Goal: Information Seeking & Learning: Find specific fact

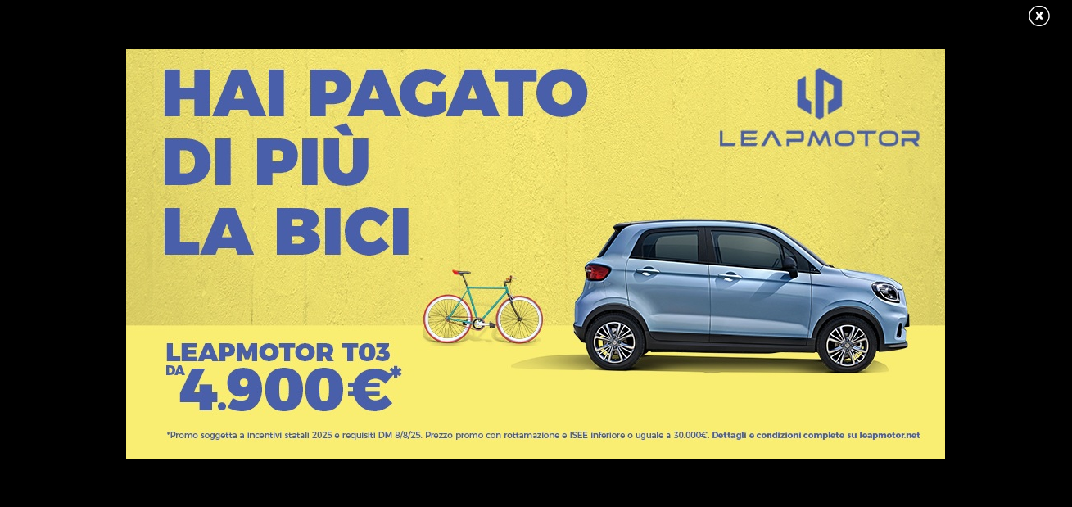
click at [1037, 20] on link at bounding box center [1047, 16] width 41 height 25
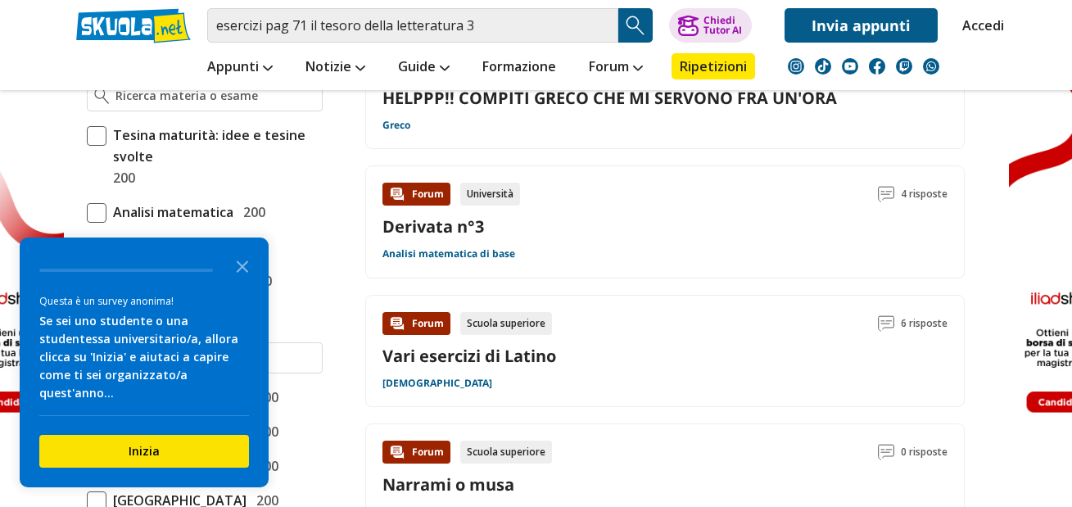
scroll to position [492, 0]
click at [248, 282] on icon "Close the survey" at bounding box center [242, 265] width 33 height 33
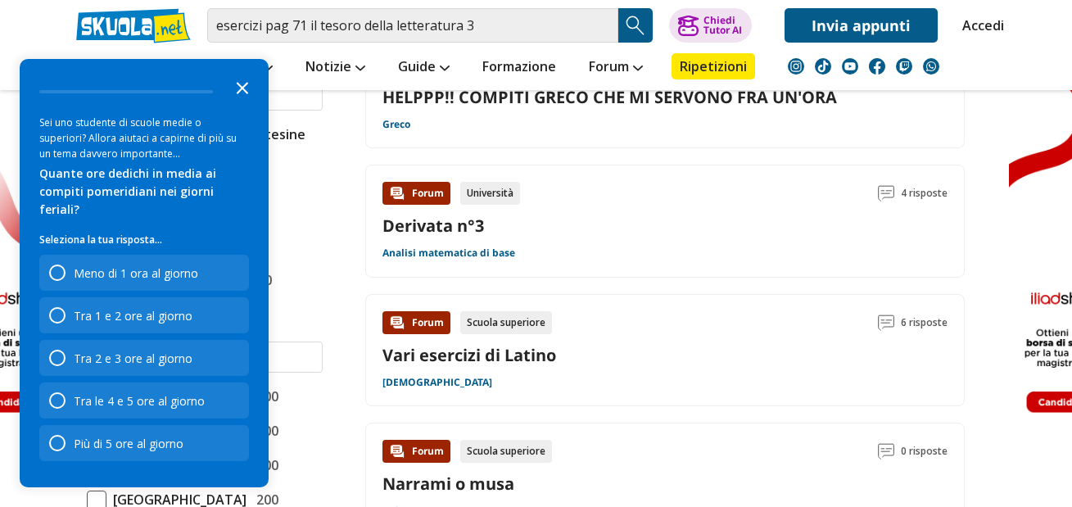
click at [247, 103] on icon "Close the survey" at bounding box center [242, 86] width 33 height 33
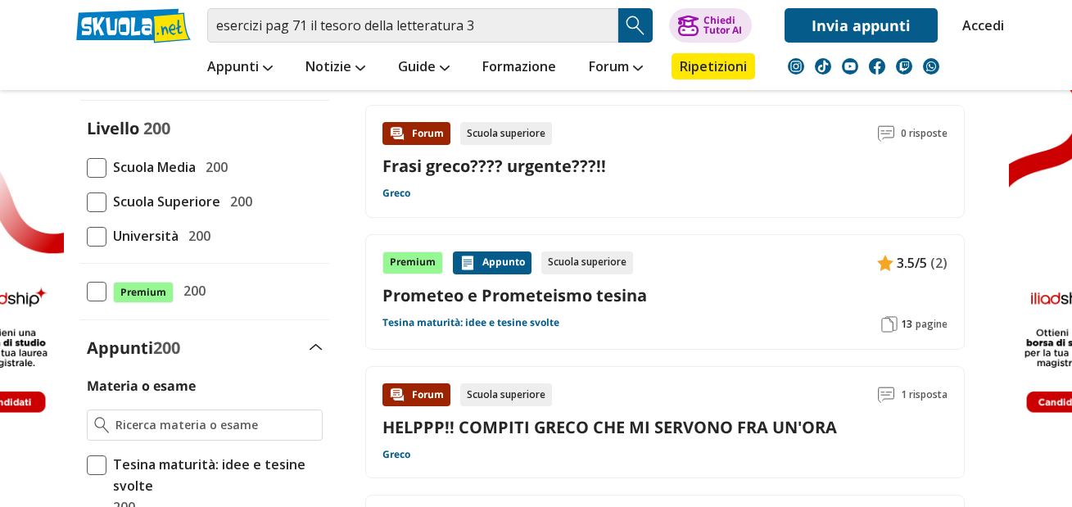
scroll to position [0, 0]
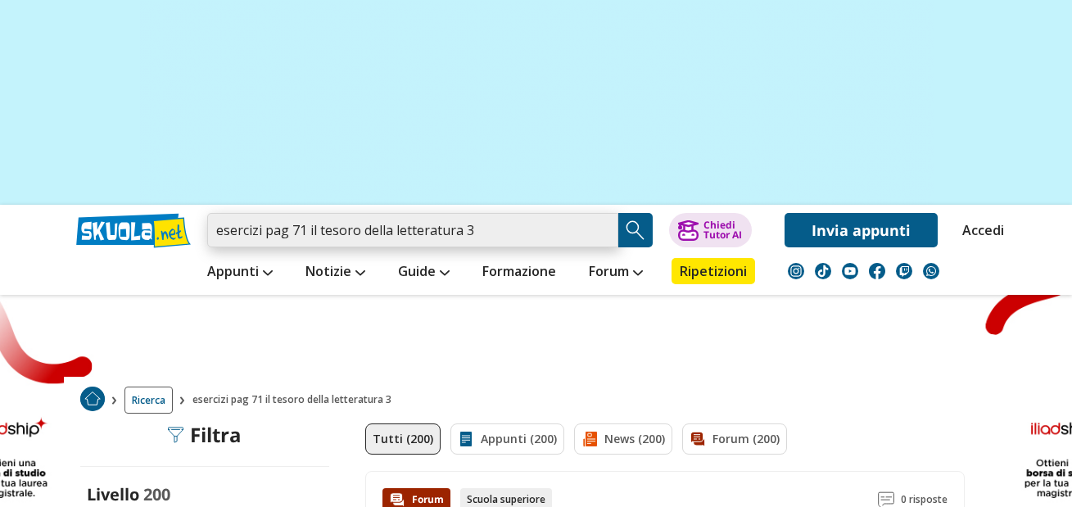
drag, startPoint x: 505, startPoint y: 229, endPoint x: 143, endPoint y: 229, distance: 362.9
click at [143, 229] on div "esercizi pag 71 il tesoro della letteratura 3 Trova un tutor esperto su questo …" at bounding box center [536, 226] width 945 height 43
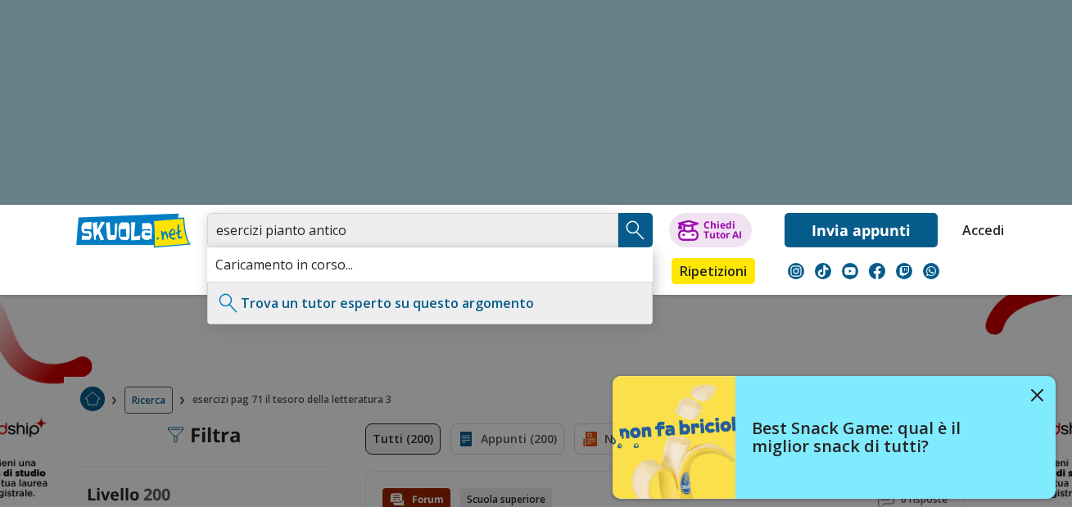
type input "esercizi pianto antico"
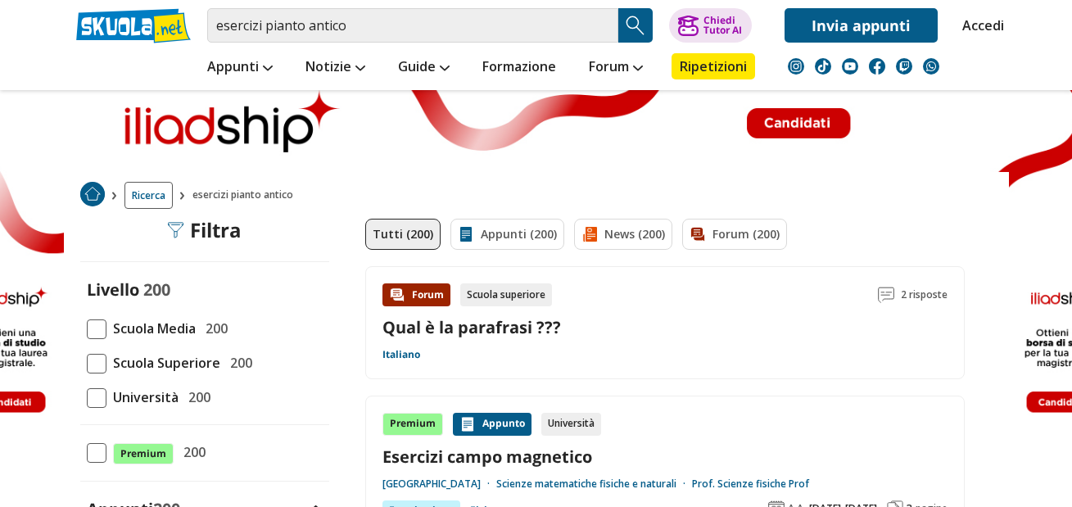
click at [463, 334] on link "Qual è la parafrasi ???" at bounding box center [472, 327] width 179 height 22
